Goal: Information Seeking & Learning: Learn about a topic

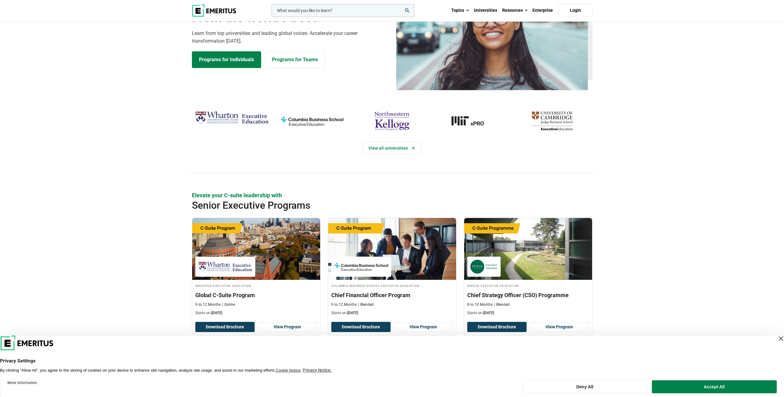
scroll to position [124, 0]
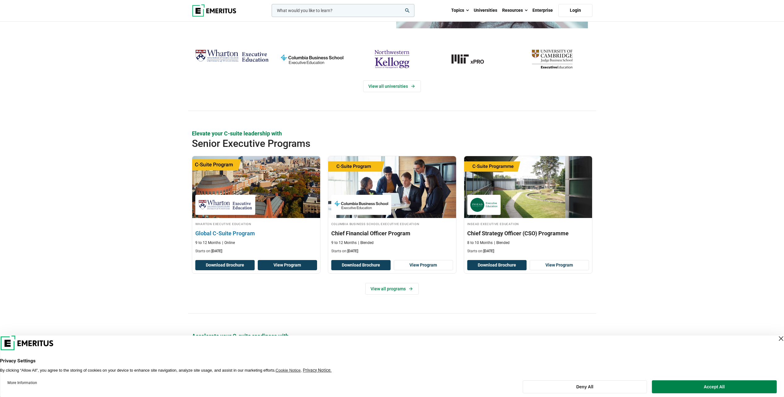
click at [272, 267] on link "View Program" at bounding box center [287, 265] width 59 height 11
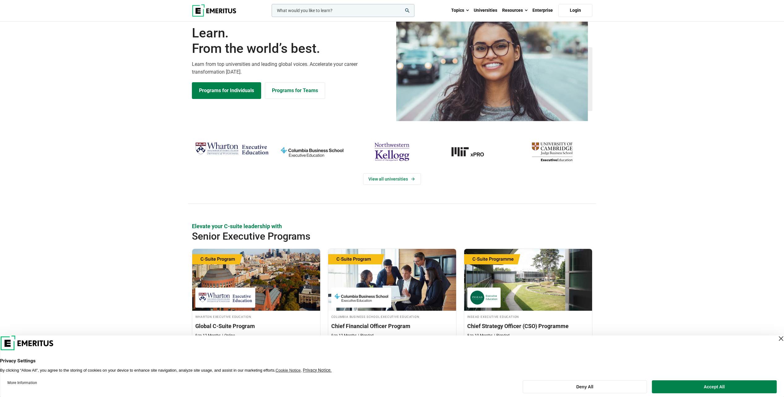
scroll to position [0, 0]
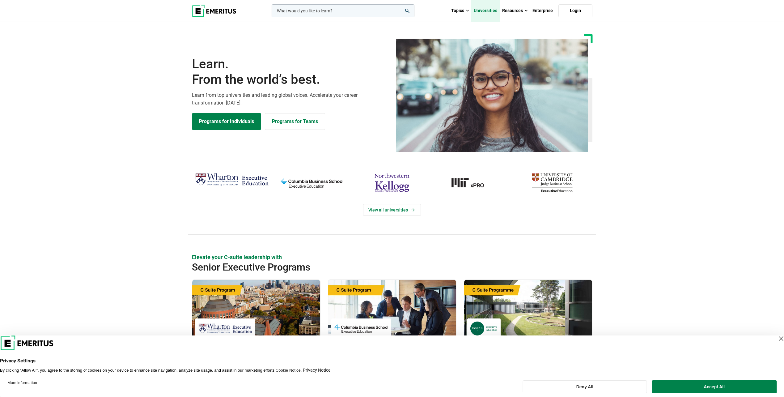
click at [489, 11] on link "Universities" at bounding box center [485, 11] width 28 height 22
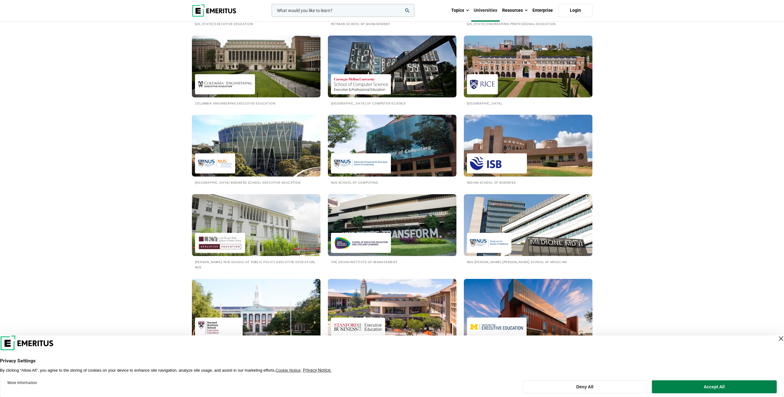
scroll to position [587, 0]
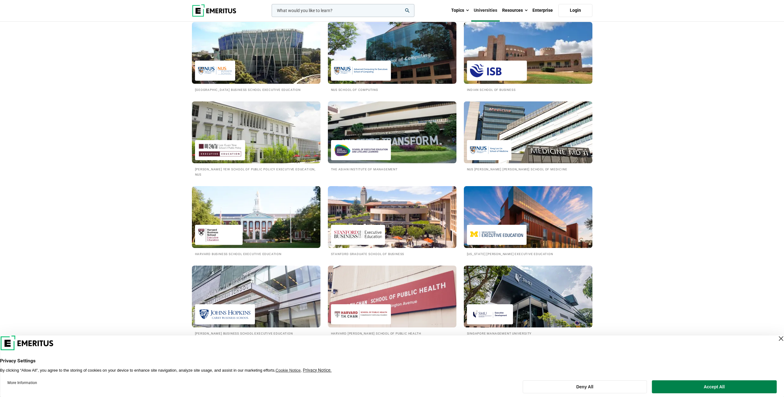
click at [532, 140] on img at bounding box center [528, 132] width 142 height 68
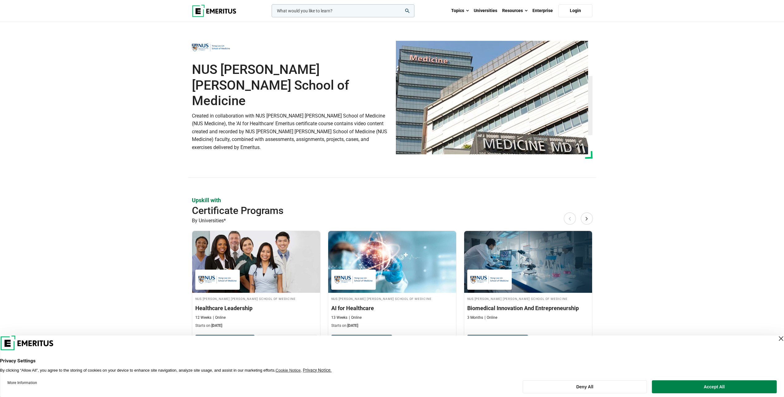
scroll to position [93, 0]
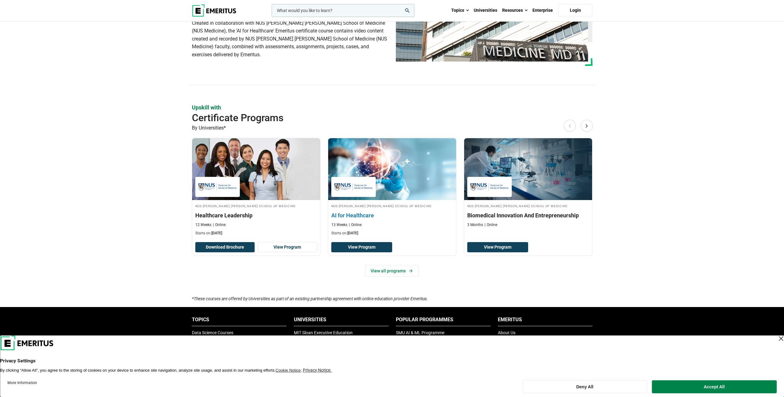
click at [372, 195] on div at bounding box center [353, 187] width 45 height 20
